Goal: Task Accomplishment & Management: Use online tool/utility

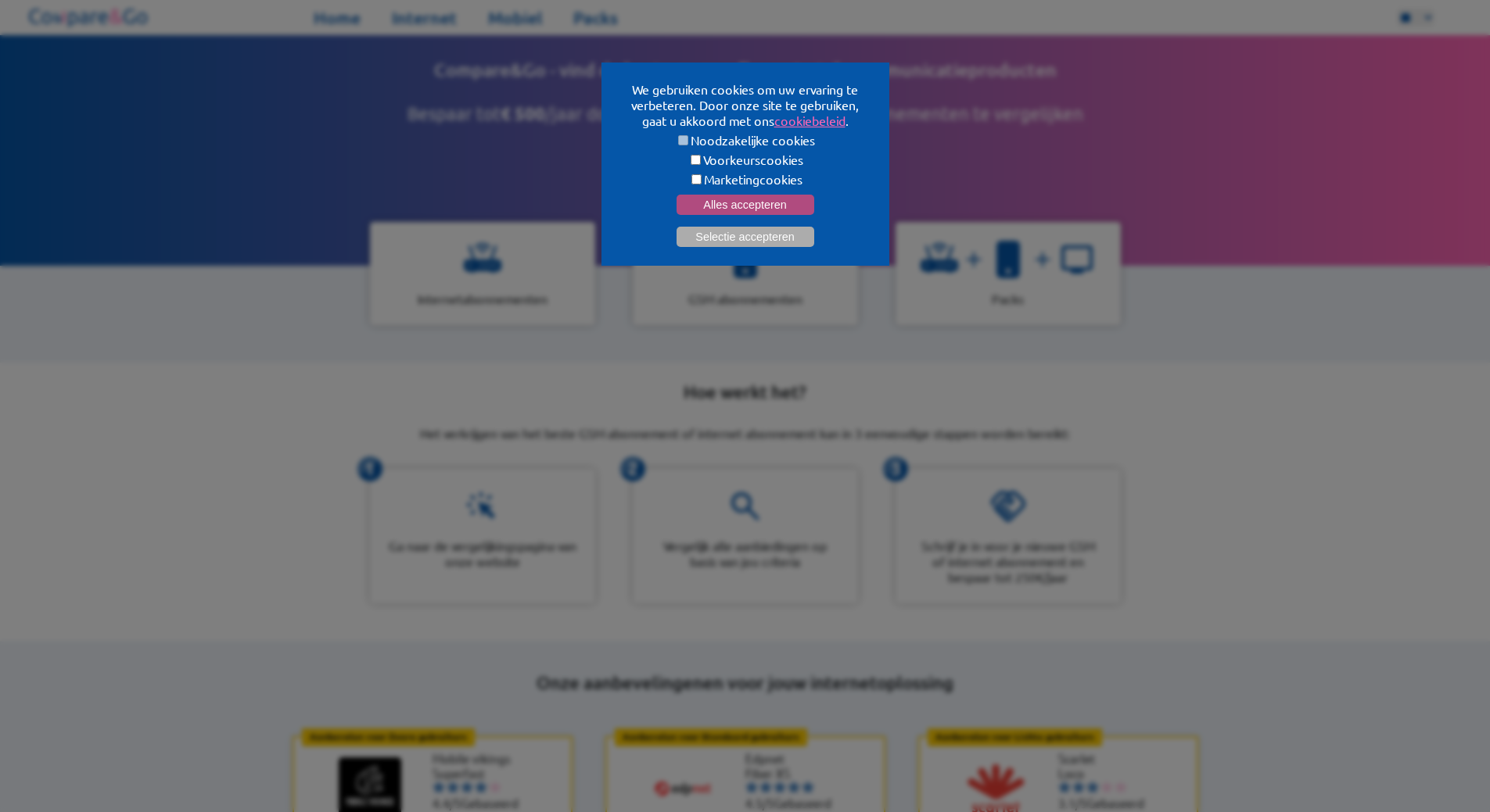
click at [729, 201] on button "Alles accepteren" at bounding box center [745, 205] width 138 height 20
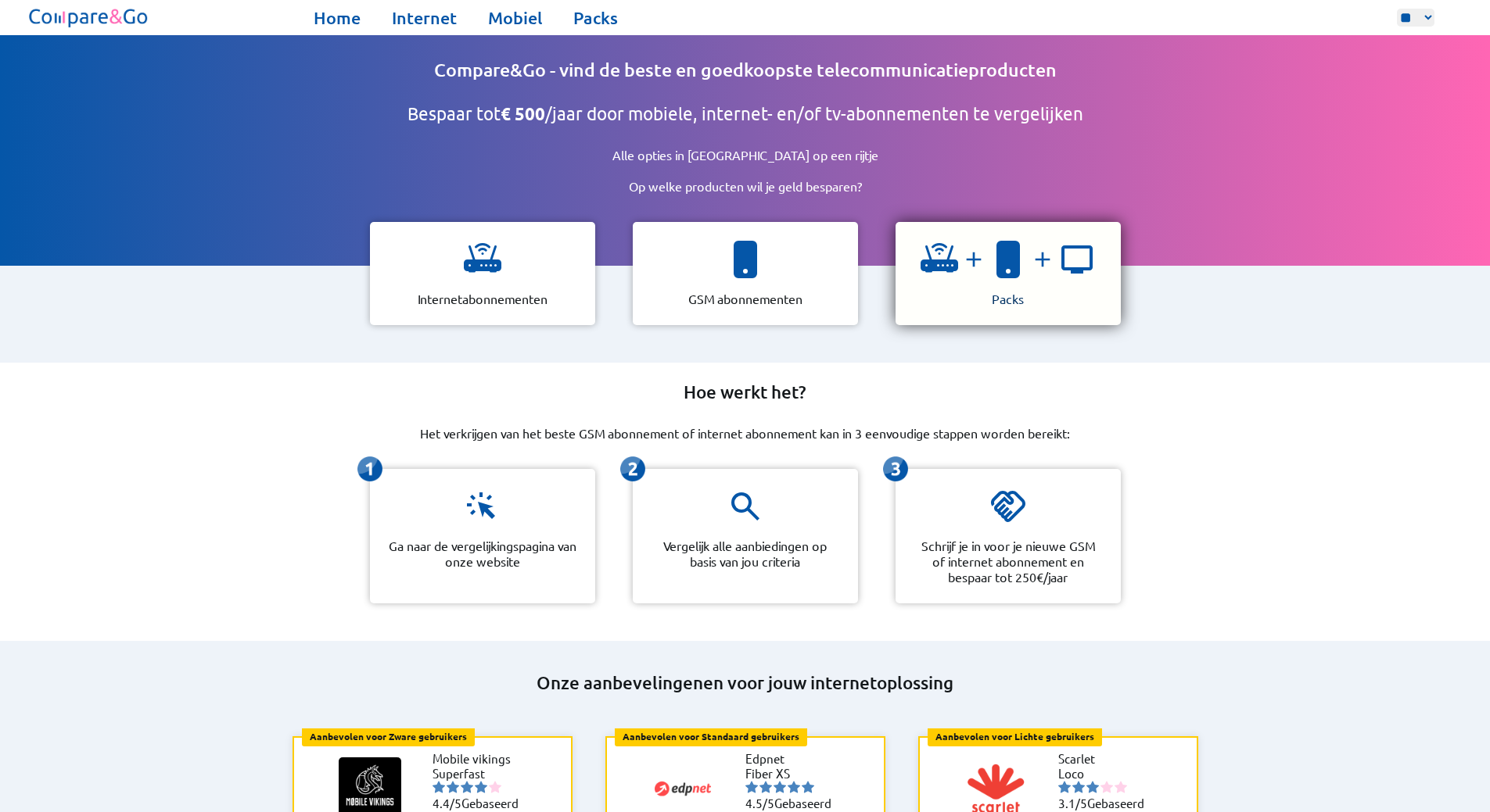
click at [975, 268] on div at bounding box center [1008, 266] width 176 height 50
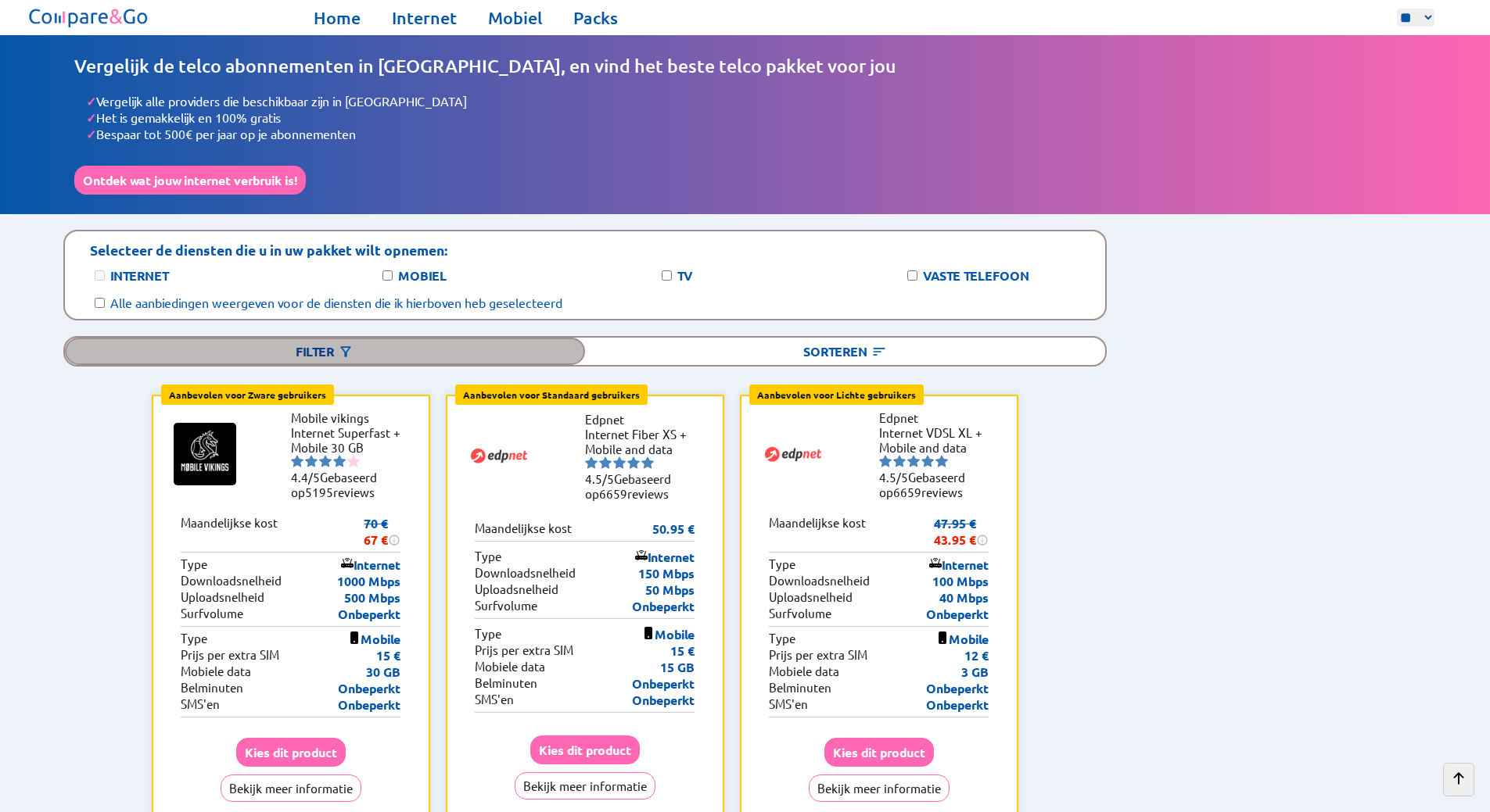
click at [349, 344] on img at bounding box center [346, 352] width 16 height 16
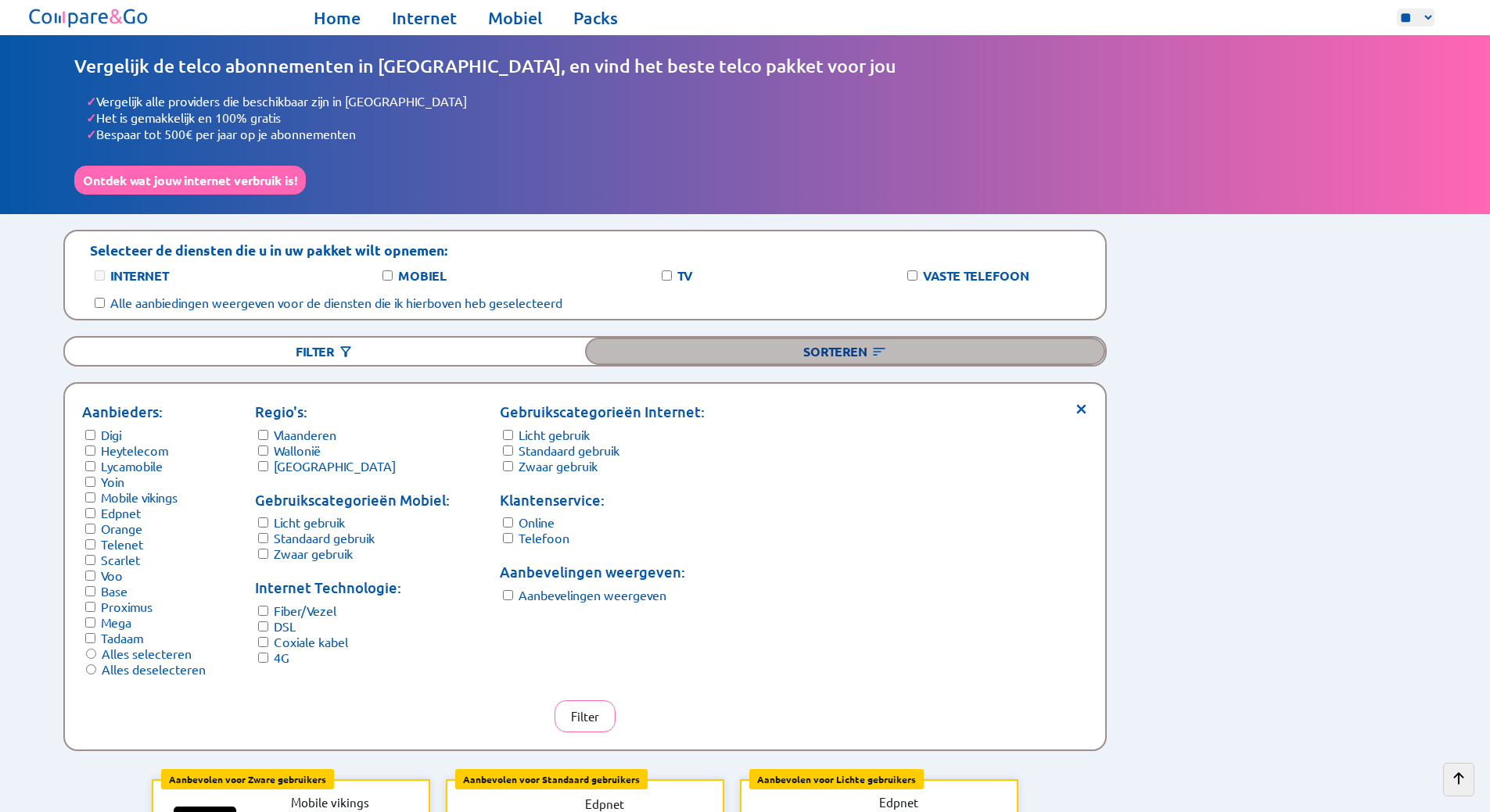
click at [859, 338] on div "Sorteren" at bounding box center [845, 351] width 520 height 28
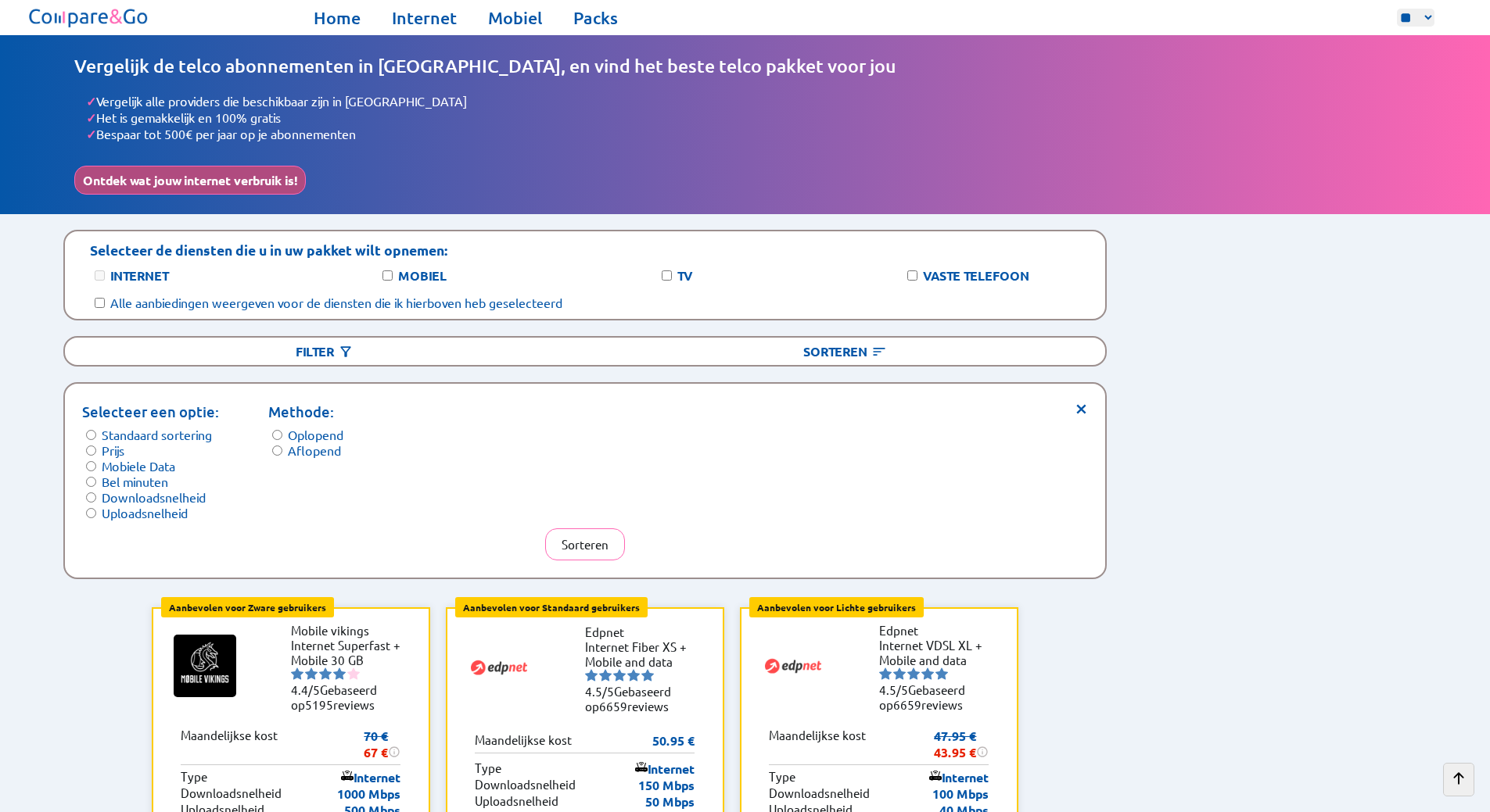
click at [213, 183] on button "Ontdek wat jouw internet verbruik is!" at bounding box center [190, 180] width 231 height 29
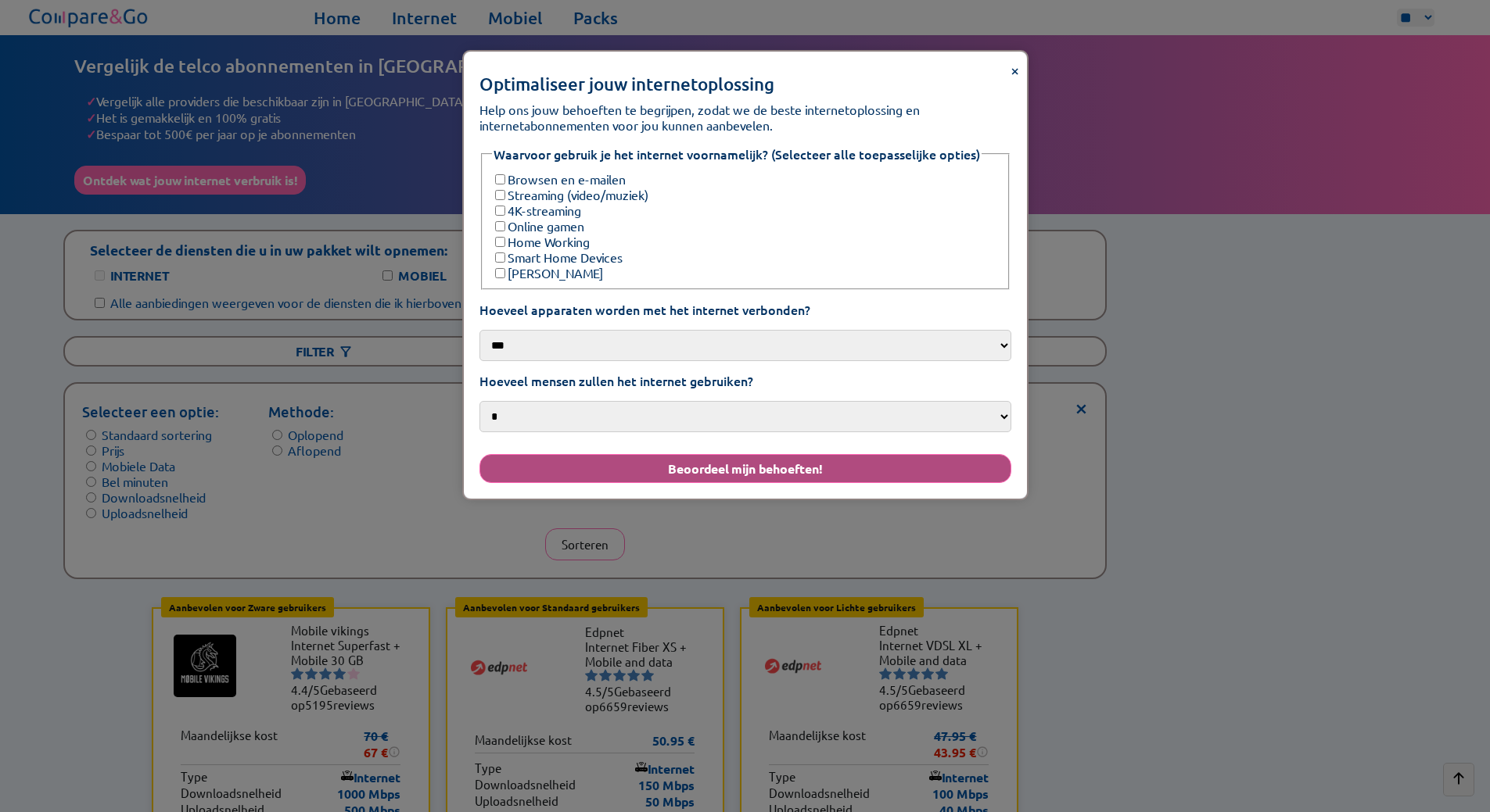
click at [749, 454] on button "Beoordeel mijn behoeften!" at bounding box center [745, 468] width 532 height 29
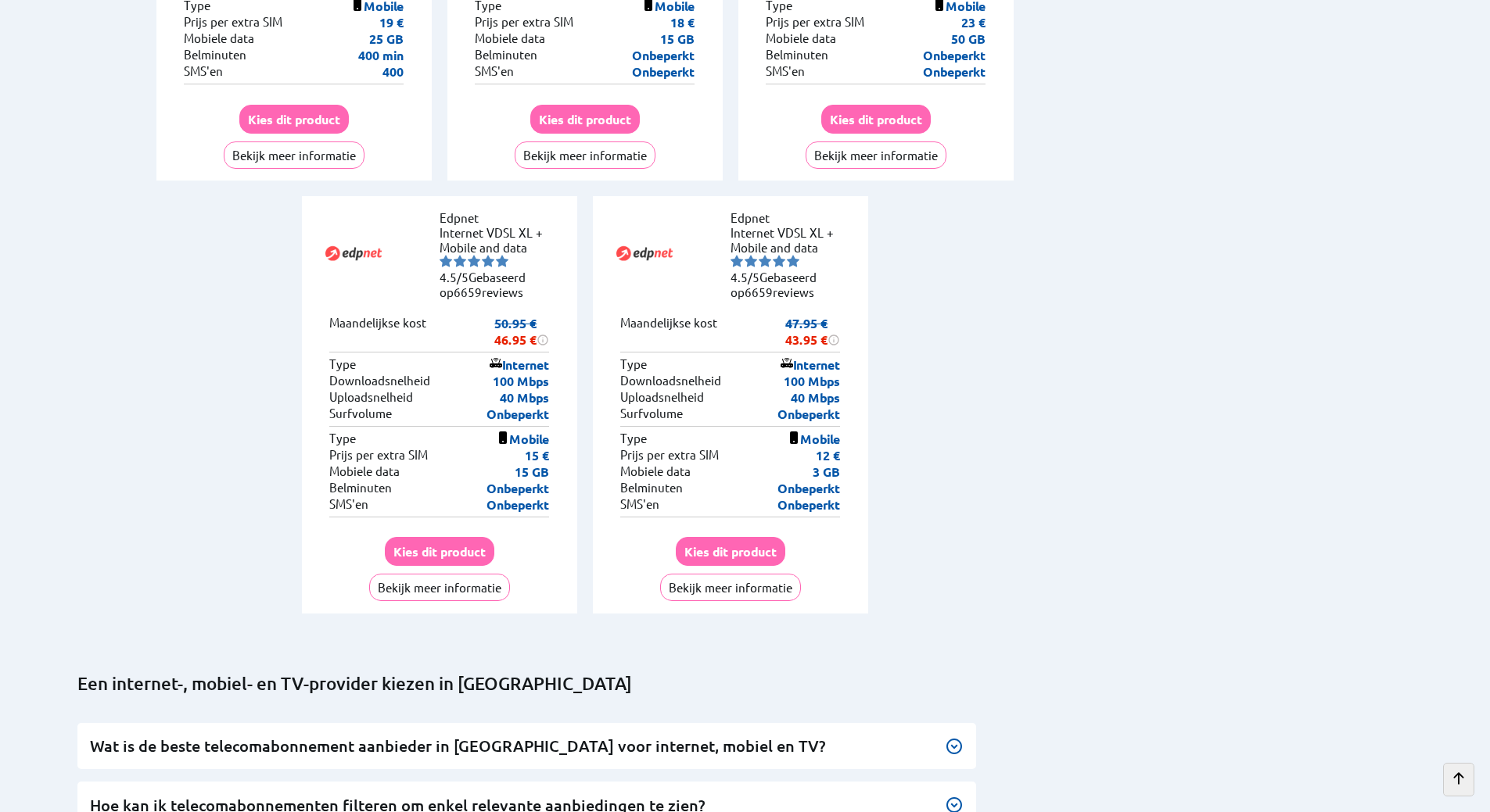
scroll to position [7494, 0]
